Goal: Find contact information: Find contact information

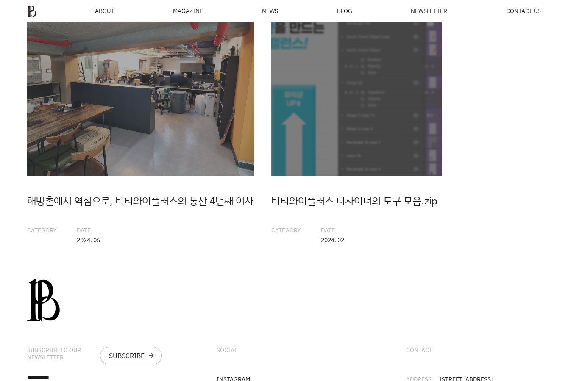
scroll to position [2052, 0]
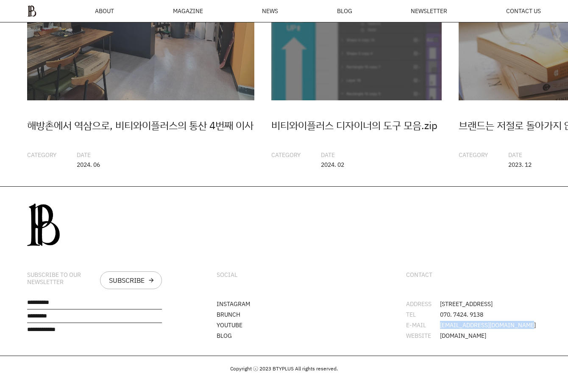
drag, startPoint x: 521, startPoint y: 327, endPoint x: 440, endPoint y: 325, distance: 80.9
click at [440, 325] on li "E-MAIL [EMAIL_ADDRESS][DOMAIN_NAME]" at bounding box center [473, 325] width 135 height 6
click at [534, 328] on li "E-MAIL [EMAIL_ADDRESS][DOMAIN_NAME]" at bounding box center [473, 325] width 135 height 6
click at [532, 327] on li "E-MAIL [EMAIL_ADDRESS][DOMAIN_NAME]" at bounding box center [473, 325] width 135 height 6
click at [527, 327] on li "E-MAIL [EMAIL_ADDRESS][DOMAIN_NAME]" at bounding box center [473, 325] width 135 height 6
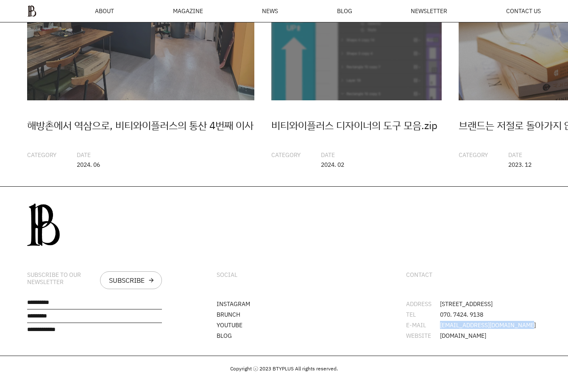
click at [521, 326] on li "E-MAIL [EMAIL_ADDRESS][DOMAIN_NAME]" at bounding box center [473, 325] width 135 height 6
drag, startPoint x: 507, startPoint y: 326, endPoint x: 438, endPoint y: 324, distance: 68.7
click at [438, 324] on li "E-MAIL [EMAIL_ADDRESS][DOMAIN_NAME]" at bounding box center [473, 325] width 135 height 6
click at [525, 328] on li "E-MAIL [EMAIL_ADDRESS][DOMAIN_NAME]" at bounding box center [473, 325] width 135 height 6
click at [507, 324] on span "[EMAIL_ADDRESS][DOMAIN_NAME]" at bounding box center [488, 325] width 96 height 6
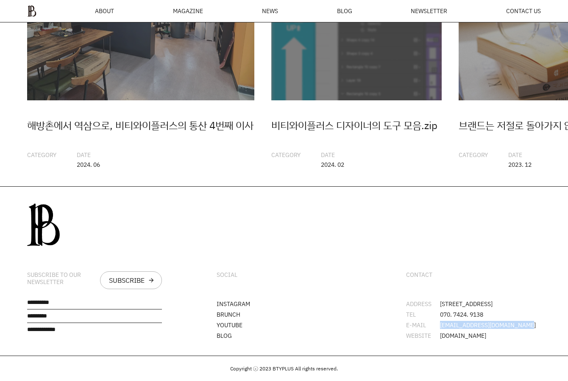
drag, startPoint x: 524, startPoint y: 328, endPoint x: 438, endPoint y: 324, distance: 86.1
click at [438, 324] on li "E-MAIL [EMAIL_ADDRESS][DOMAIN_NAME]" at bounding box center [473, 325] width 135 height 6
click at [495, 301] on li "ADDRESS [STREET_ADDRESS]" at bounding box center [473, 304] width 135 height 6
click at [483, 333] on span "[DOMAIN_NAME]" at bounding box center [463, 336] width 46 height 6
click at [478, 343] on div "CONTACT ADDRESS [STREET_ADDRESS] TEL 070. 7424. 9138 E-MAIL [EMAIL_ADDRESS][DOM…" at bounding box center [473, 271] width 189 height 169
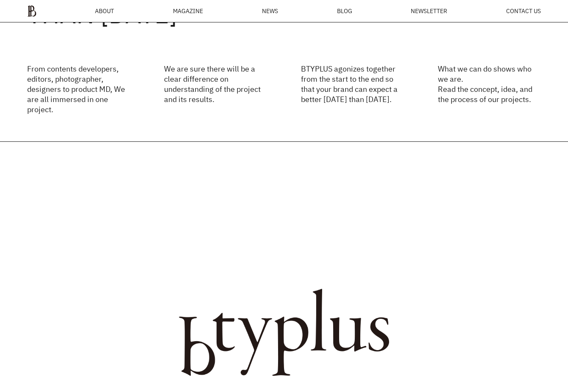
scroll to position [0, 0]
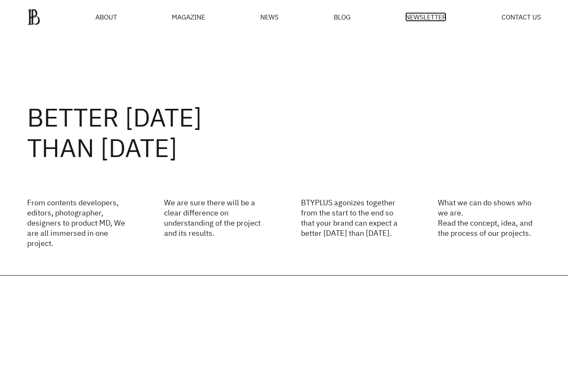
click at [419, 14] on span "NEWSLETTER" at bounding box center [425, 17] width 41 height 7
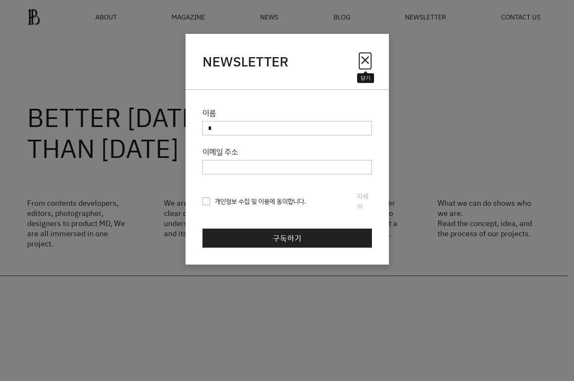
click at [366, 58] on span "close" at bounding box center [365, 60] width 14 height 14
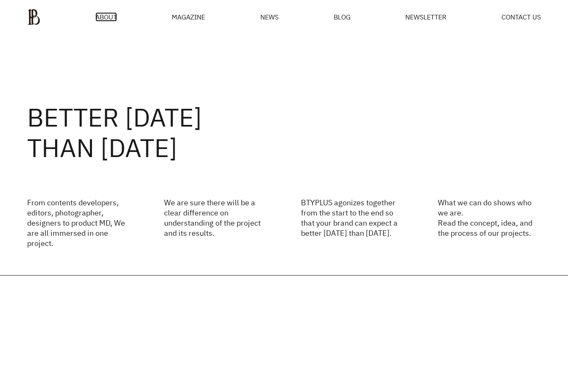
click at [105, 15] on span "ABOUT" at bounding box center [106, 17] width 22 height 7
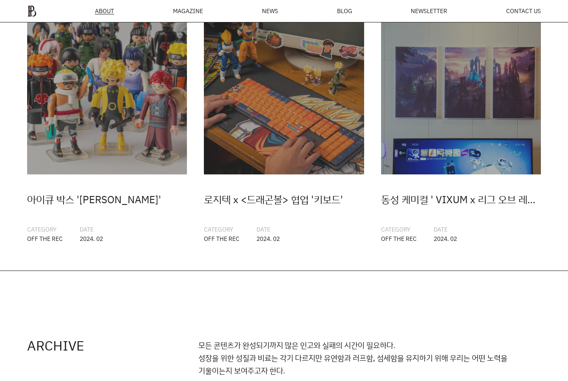
scroll to position [1942, 0]
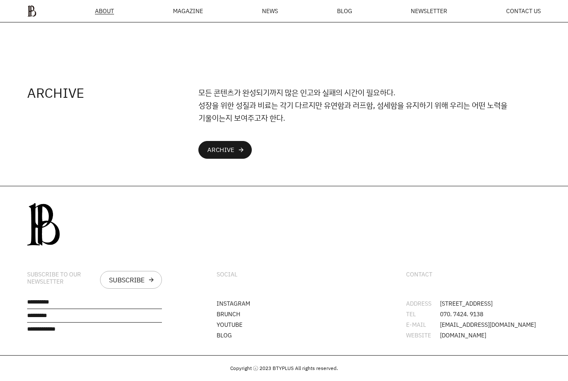
click at [509, 343] on div "CONTACT ADDRESS [STREET_ADDRESS] TEL 070. 7424. 9138 E-MAIL [EMAIL_ADDRESS][DOM…" at bounding box center [473, 270] width 189 height 169
click at [490, 263] on div "CONTACT ADDRESS [STREET_ADDRESS] TEL 070. 7424. 9138 E-MAIL [EMAIL_ADDRESS][DOM…" at bounding box center [473, 270] width 189 height 169
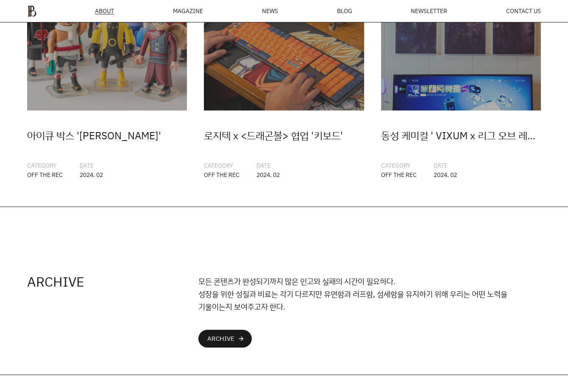
scroll to position [1730, 0]
